Goal: Information Seeking & Learning: Understand process/instructions

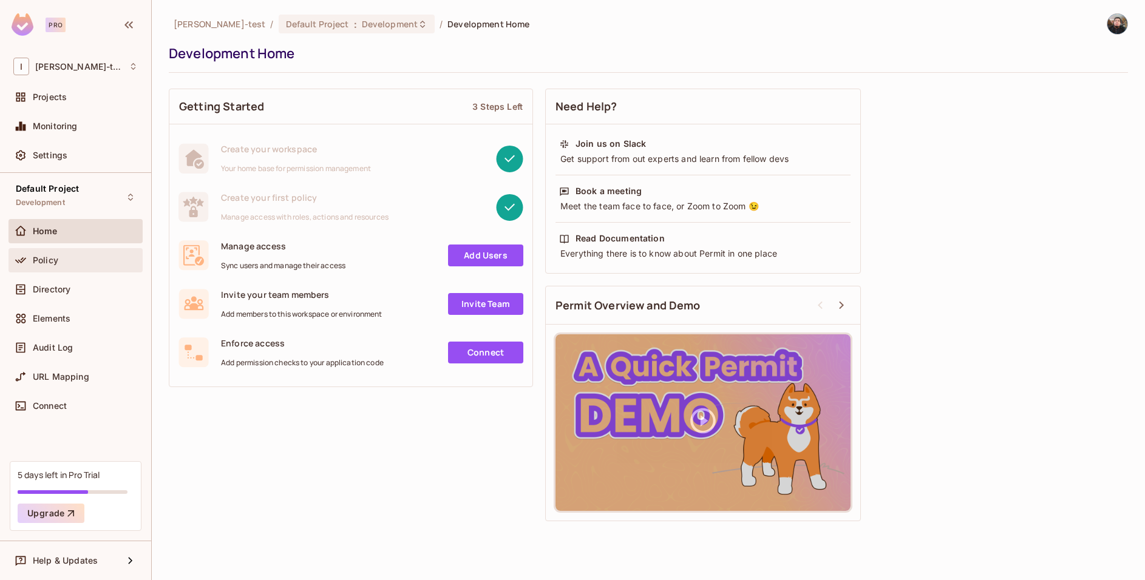
click at [104, 259] on div "Policy" at bounding box center [85, 261] width 105 height 10
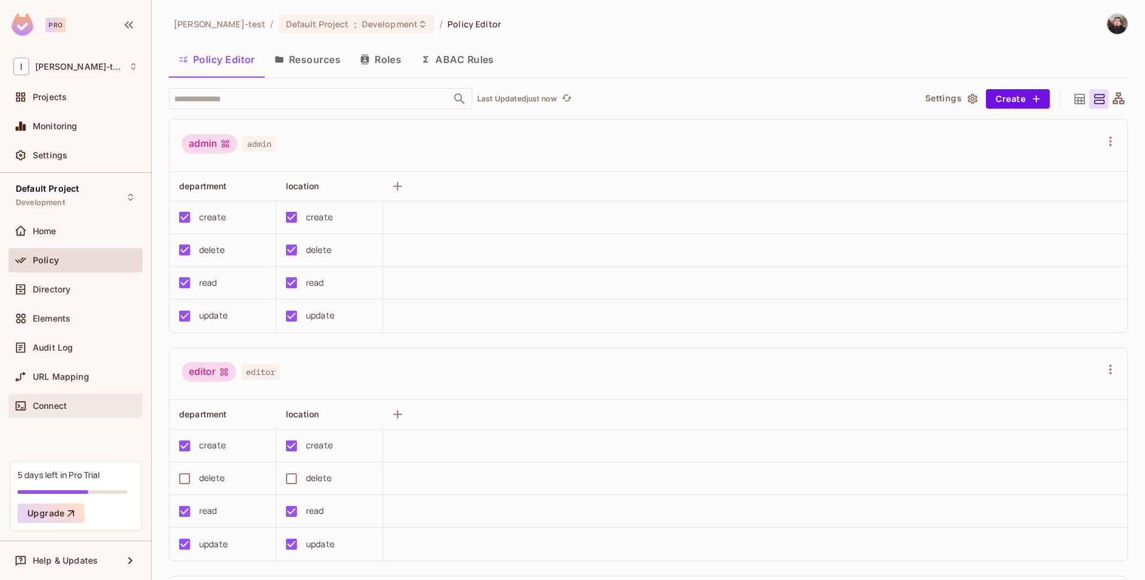
click at [76, 402] on div "Connect" at bounding box center [85, 406] width 105 height 10
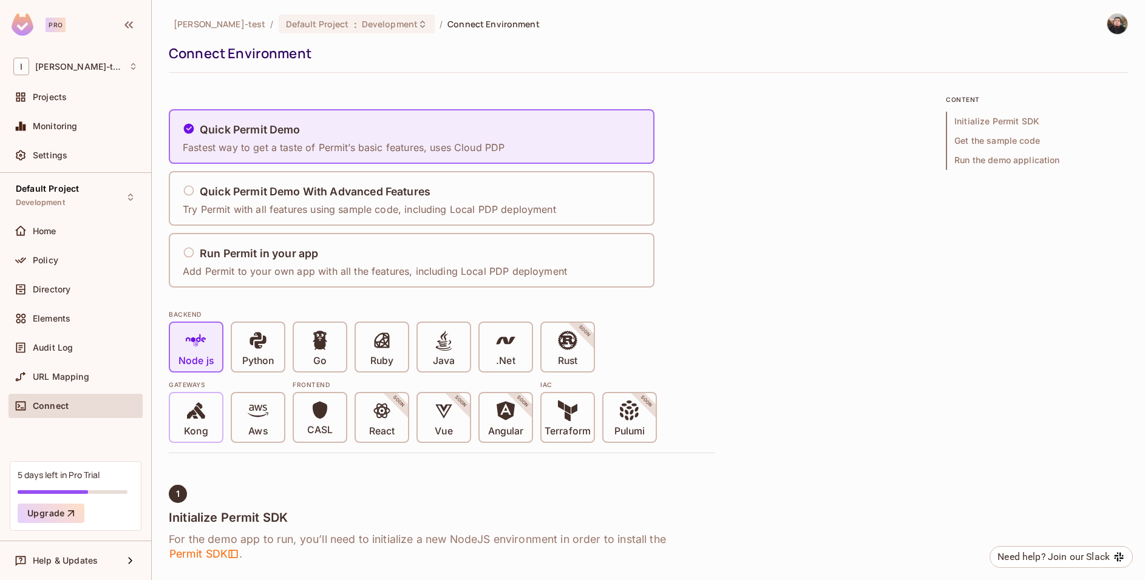
click at [175, 426] on div "Kong" at bounding box center [196, 417] width 52 height 49
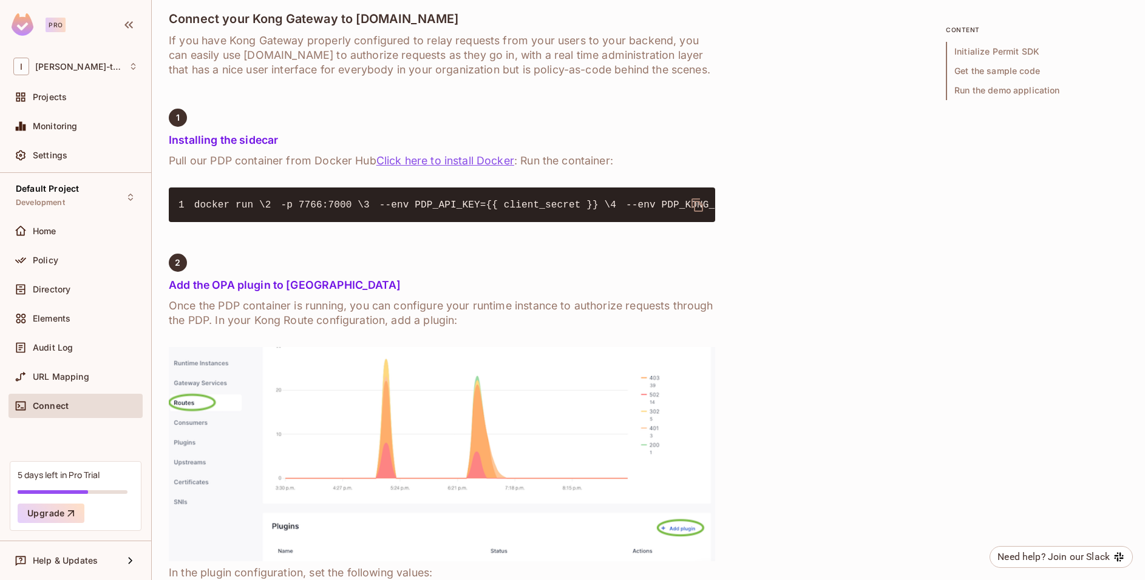
scroll to position [399, 0]
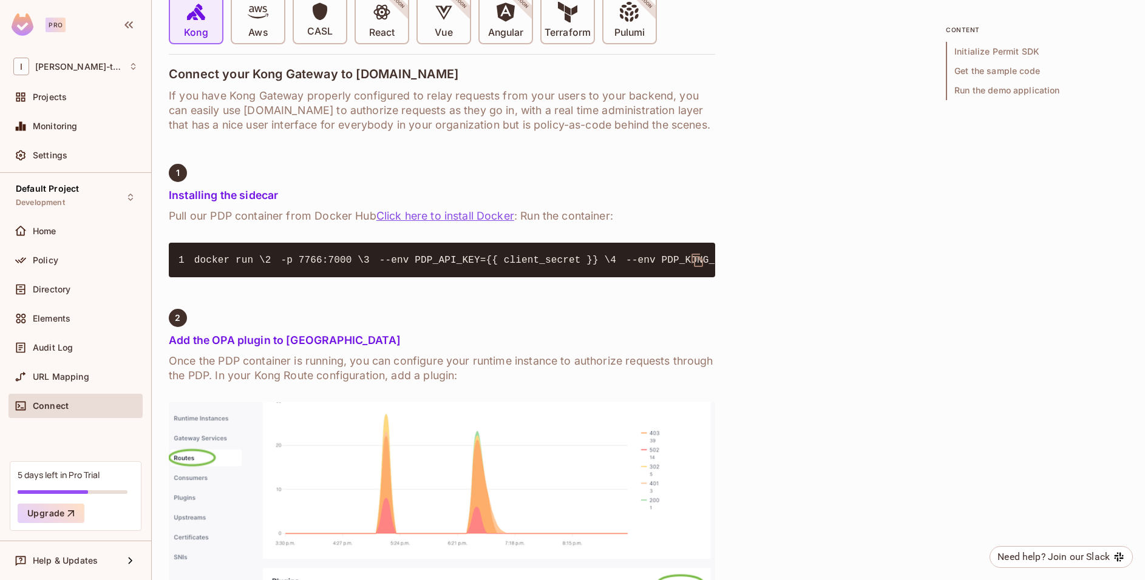
click at [510, 217] on link "Click here to install Docker" at bounding box center [445, 215] width 138 height 13
click at [909, 192] on div "Quick Permit Demo Fastest way to get a taste of Permit’s basic features, uses C…" at bounding box center [648, 500] width 959 height 1608
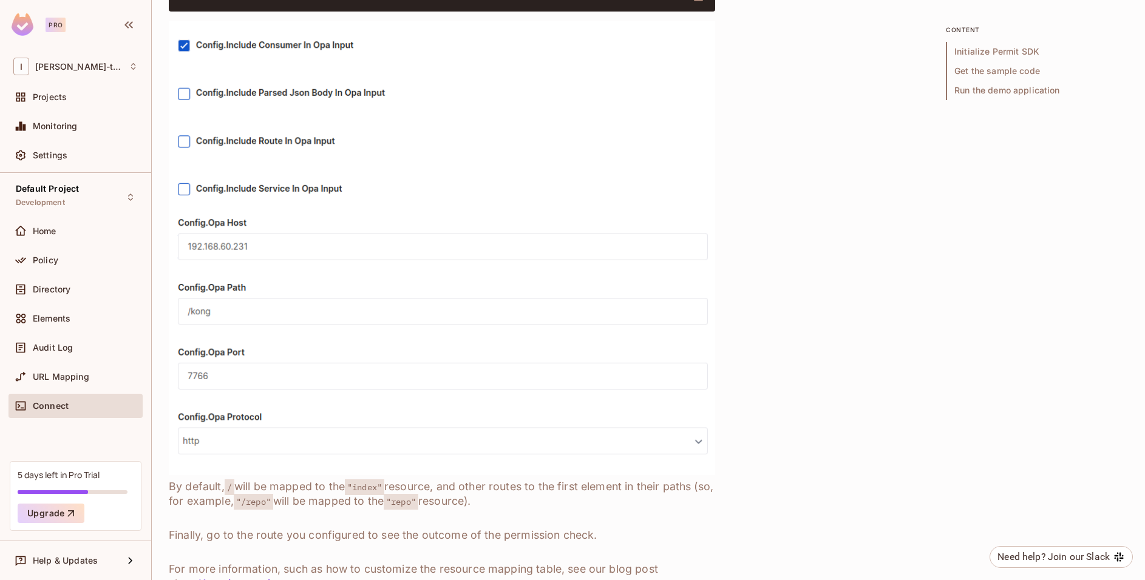
scroll to position [1244, 0]
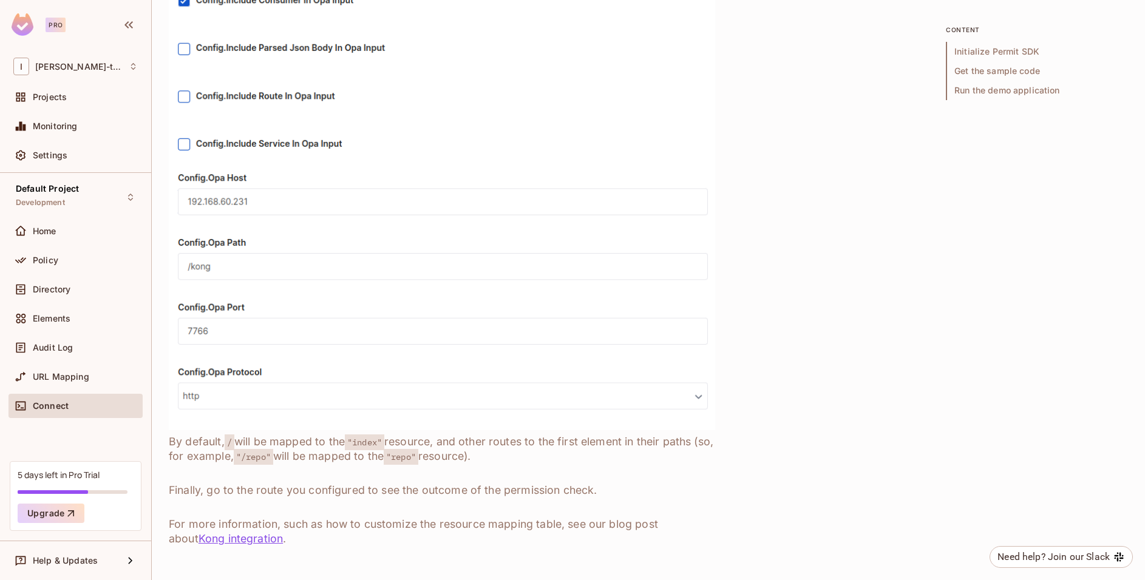
click at [219, 544] on link "Kong integration" at bounding box center [241, 538] width 84 height 13
click at [76, 279] on div "Directory" at bounding box center [76, 289] width 134 height 24
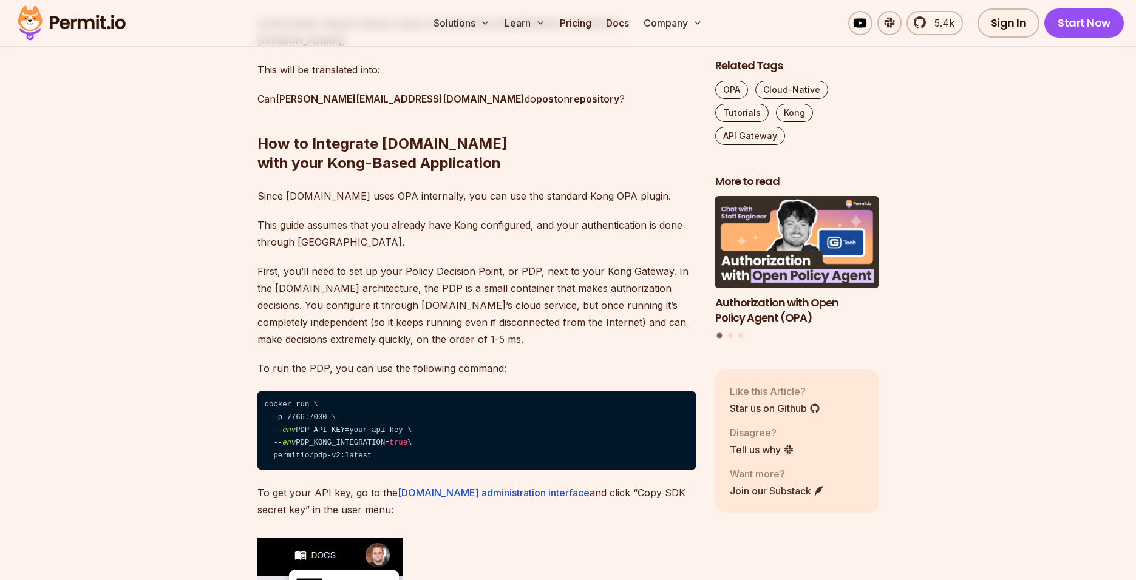
scroll to position [2029, 0]
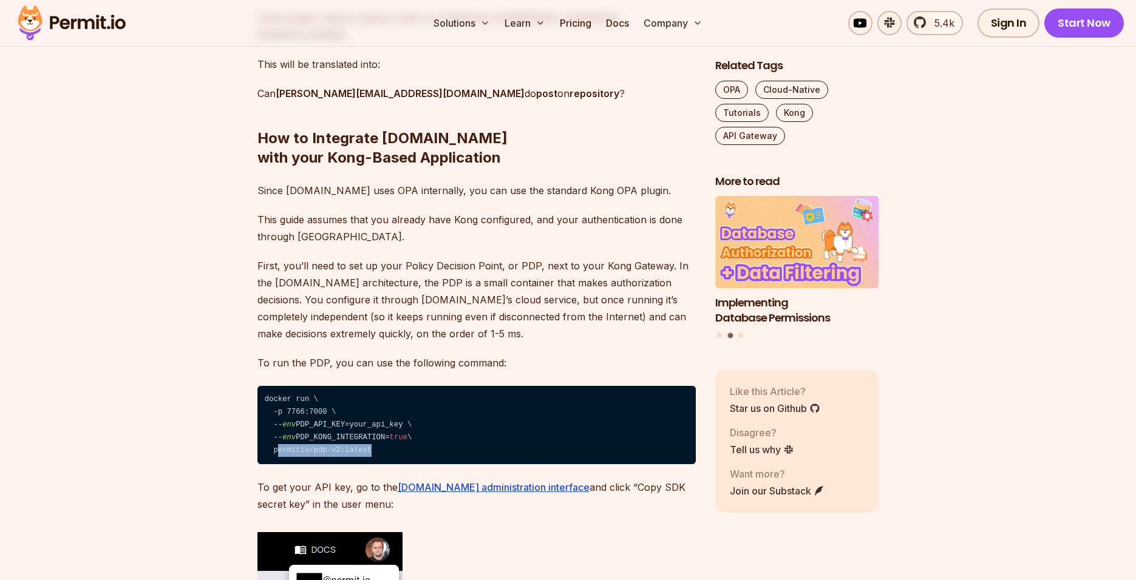
drag, startPoint x: 274, startPoint y: 413, endPoint x: 369, endPoint y: 409, distance: 94.8
click at [369, 409] on code "docker run \ ⁠ -p 7766:7000 \ ⁠ -- env PDP_API_KEY=your_api_key \ ⁠ -- env PDP_…" at bounding box center [476, 425] width 438 height 79
copy code "permitio/pdp-v2:lates"
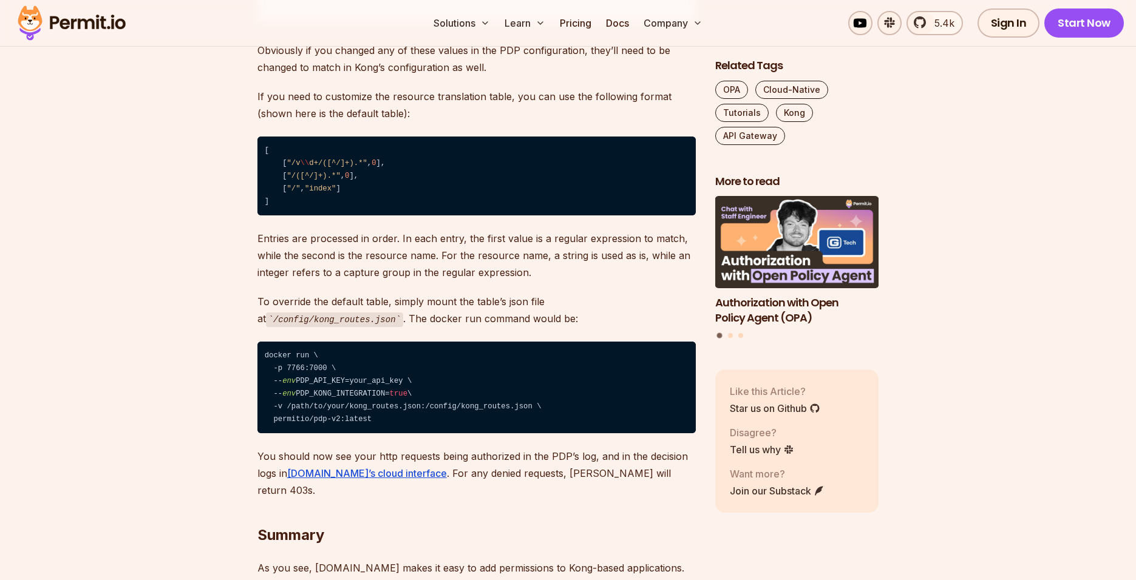
scroll to position [3472, 0]
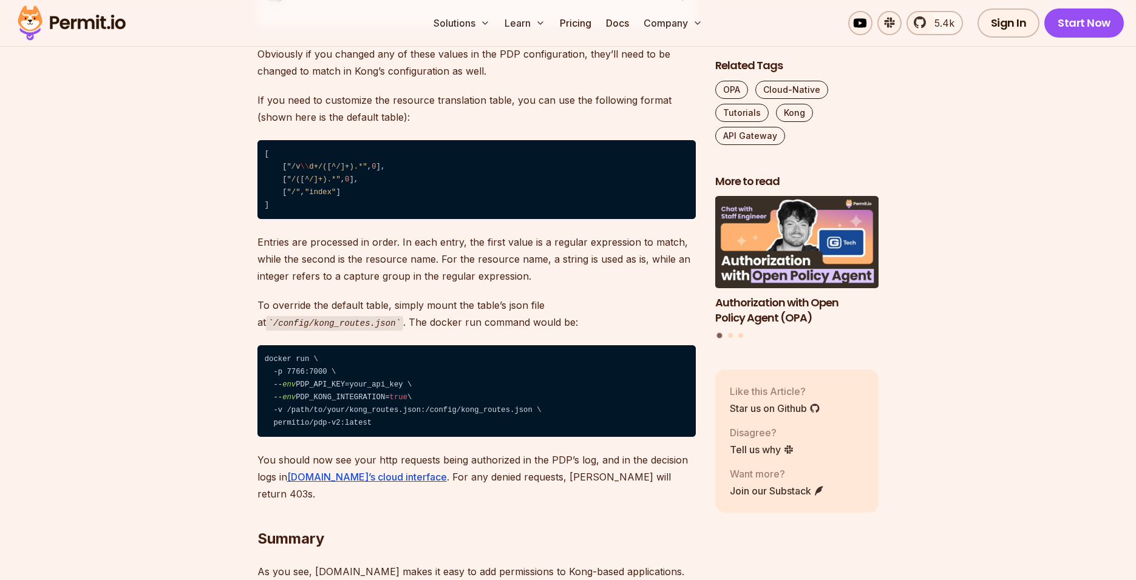
click at [388, 234] on p "Entries are processed in order. In each entry, the first value is a regular exp…" at bounding box center [476, 259] width 438 height 51
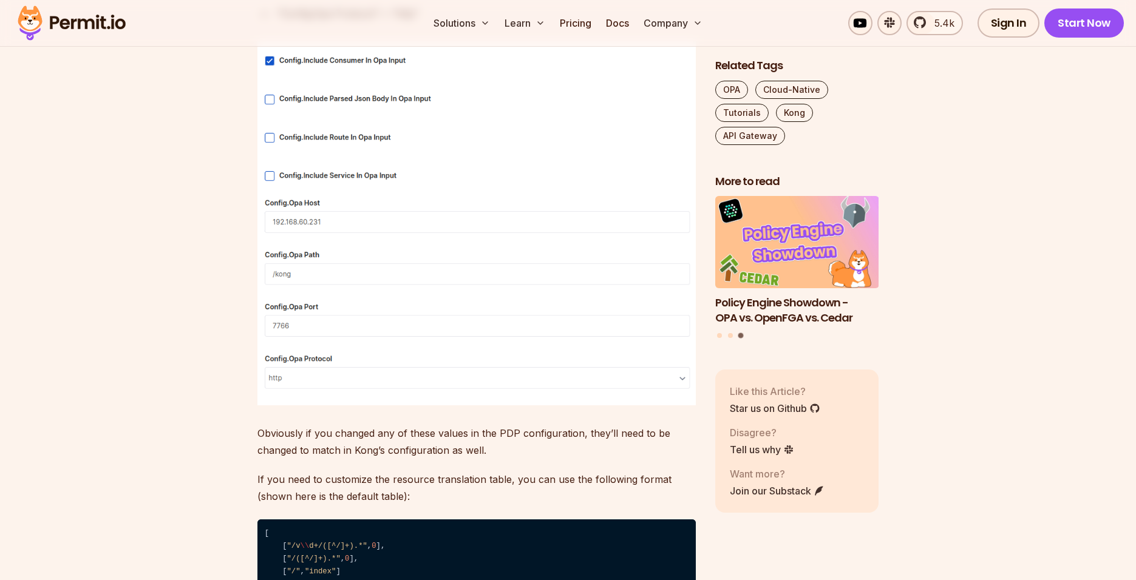
scroll to position [3091, 0]
